Goal: Information Seeking & Learning: Learn about a topic

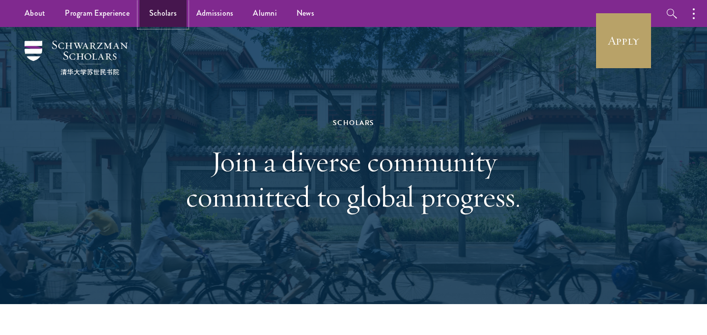
click at [159, 14] on link "Scholars" at bounding box center [162, 13] width 47 height 27
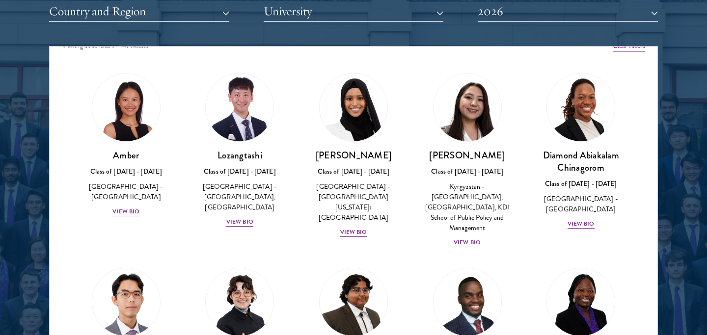
scroll to position [1217, 0]
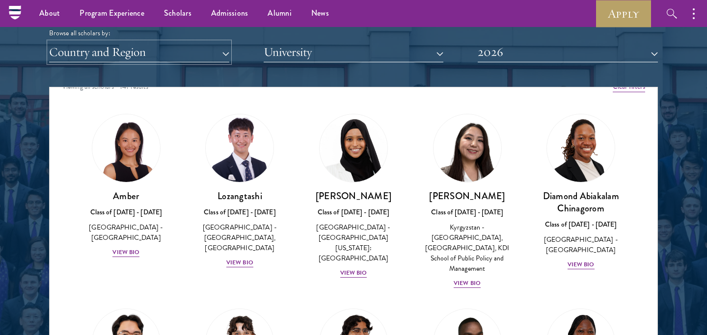
click at [77, 52] on button "Country and Region" at bounding box center [139, 52] width 180 height 20
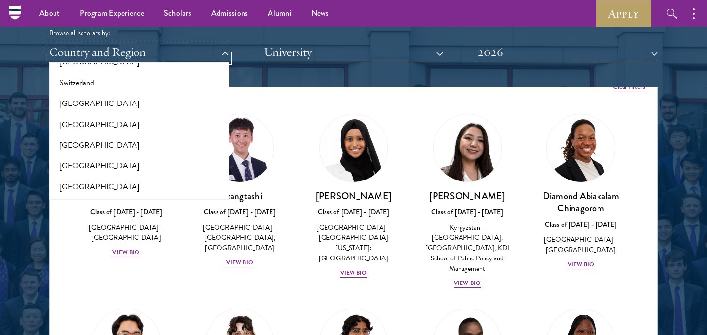
scroll to position [2059, 0]
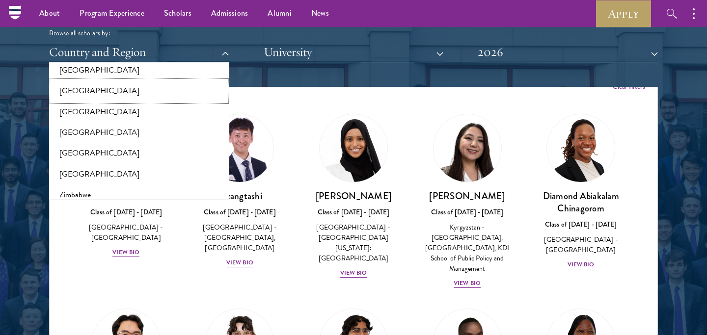
click at [126, 84] on button "[GEOGRAPHIC_DATA]" at bounding box center [139, 91] width 174 height 21
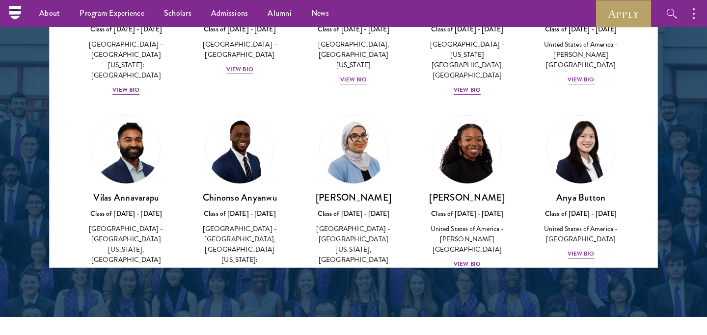
scroll to position [1300, 0]
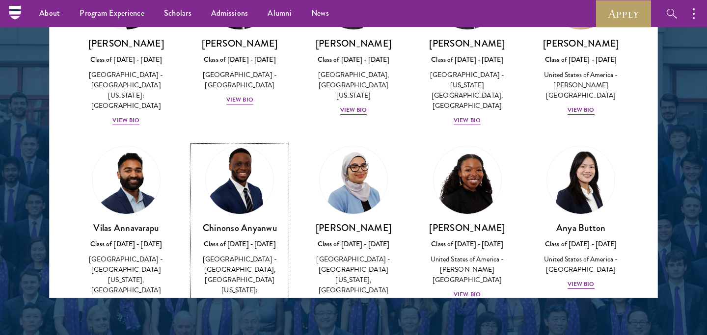
click at [242, 188] on img at bounding box center [239, 180] width 75 height 75
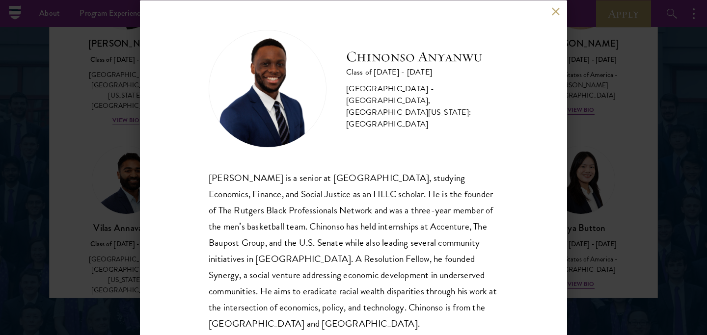
click at [598, 172] on div "Chinonso Anyanwu Class of 2025 - 2026 United States of America - Rutgers, The S…" at bounding box center [353, 167] width 707 height 335
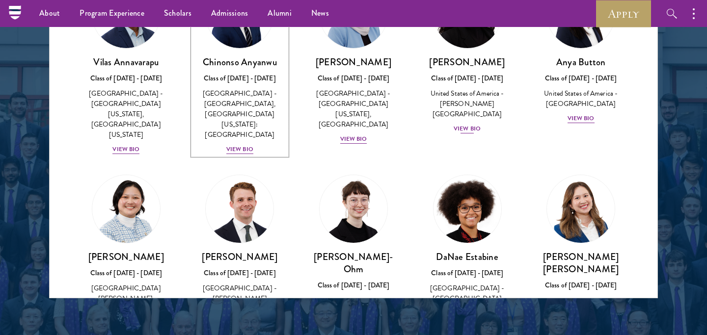
scroll to position [252, 0]
